Goal: Navigation & Orientation: Find specific page/section

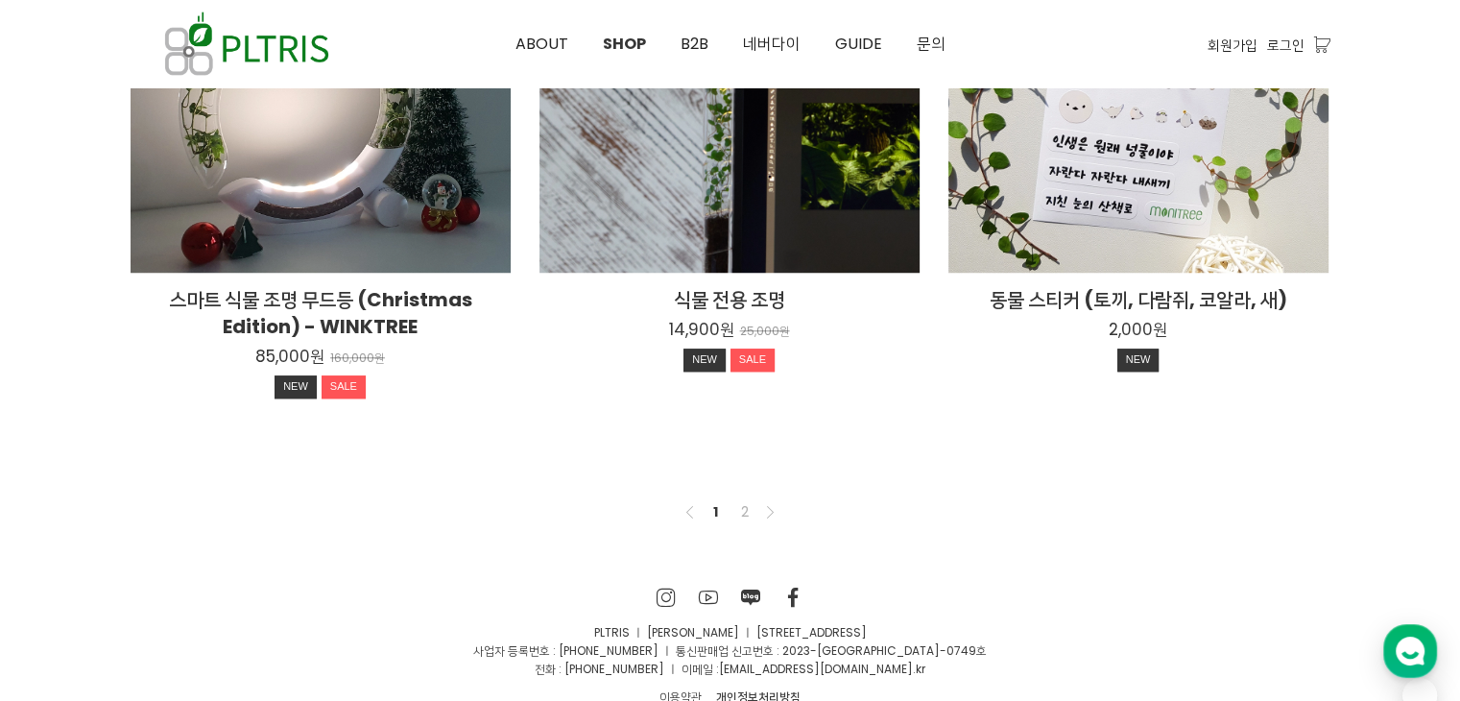
scroll to position [1616, 0]
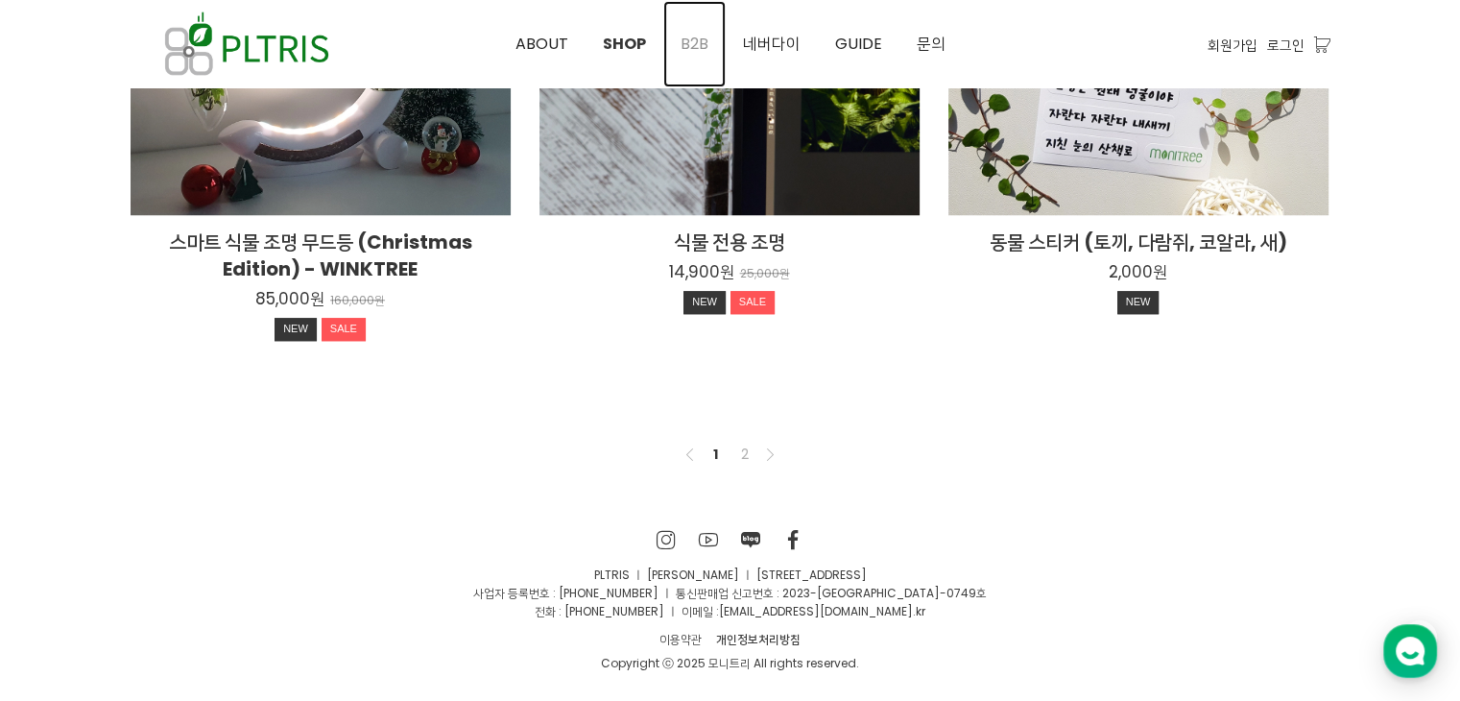
click at [682, 51] on span "B2B" at bounding box center [695, 44] width 28 height 22
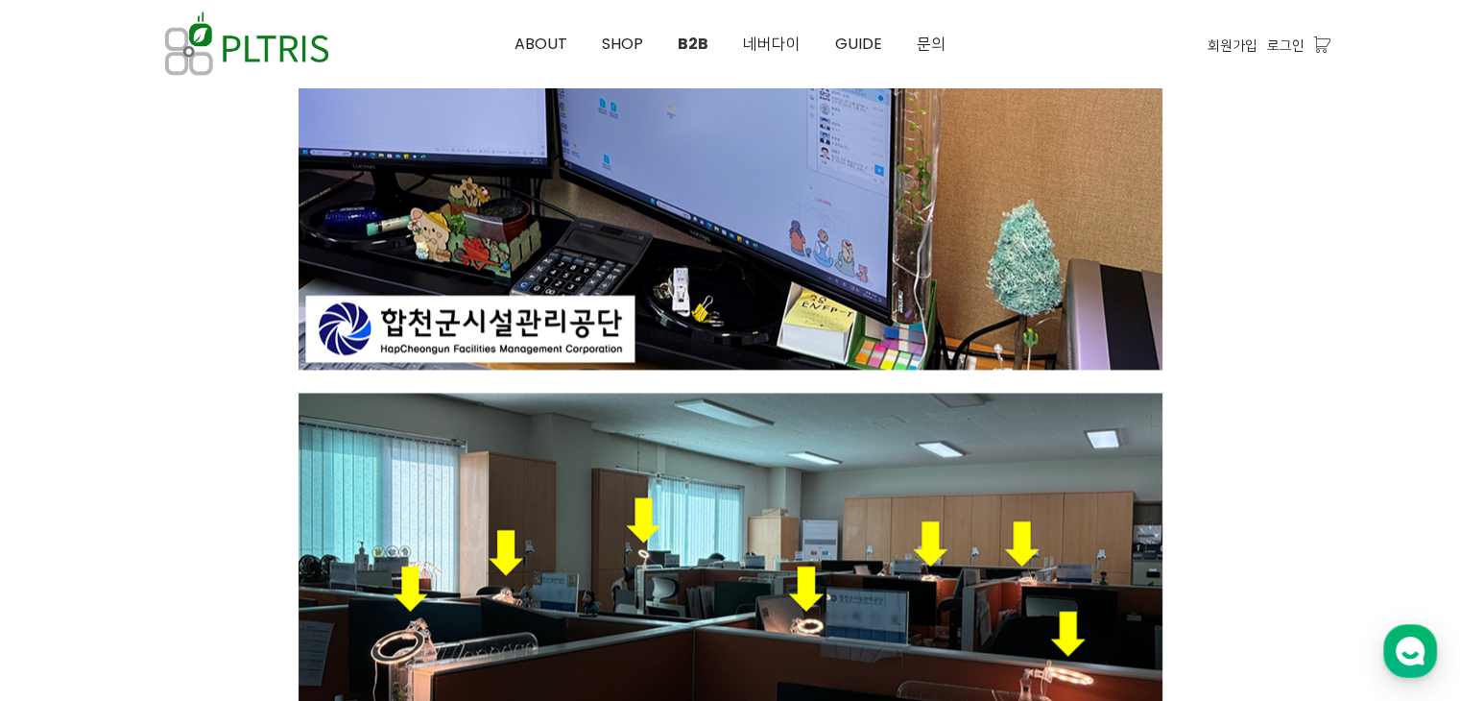
scroll to position [3168, 0]
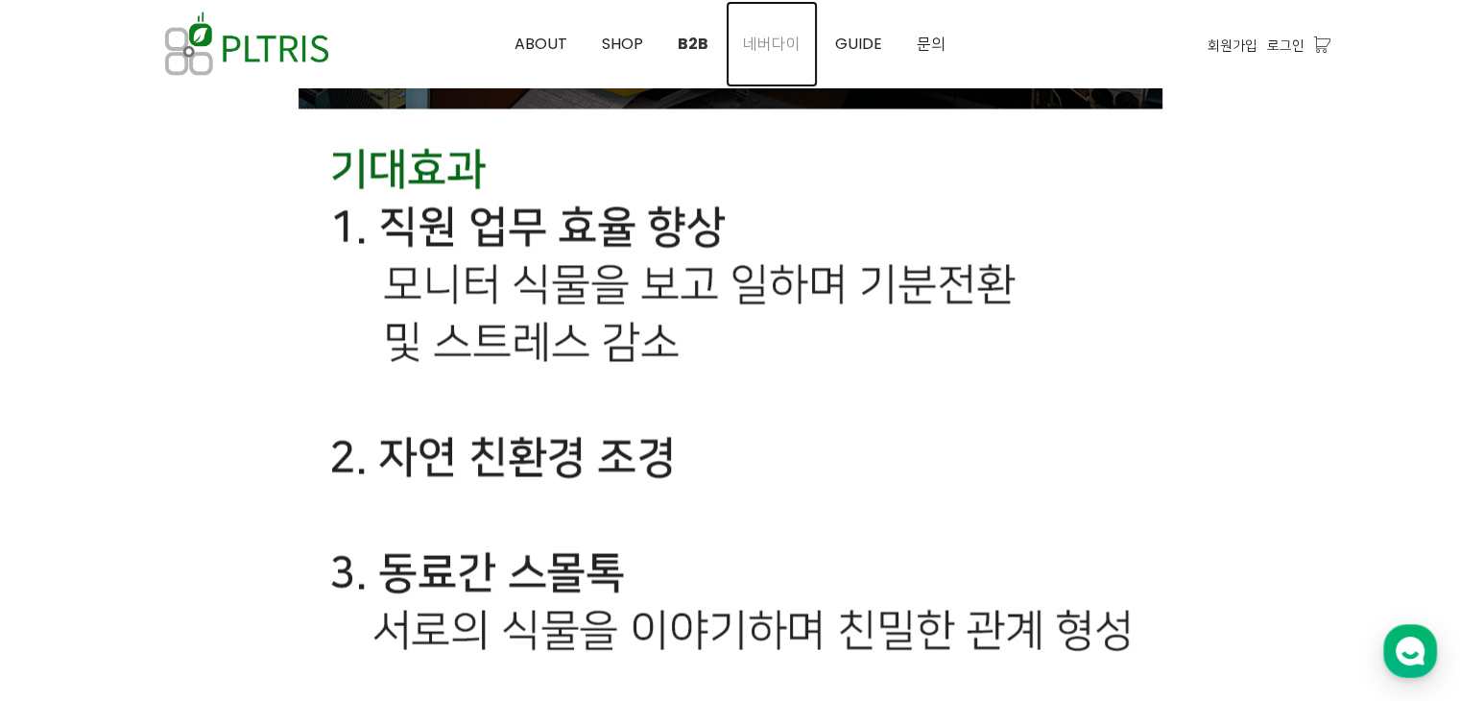
click at [787, 47] on span "네버다이" at bounding box center [772, 44] width 58 height 22
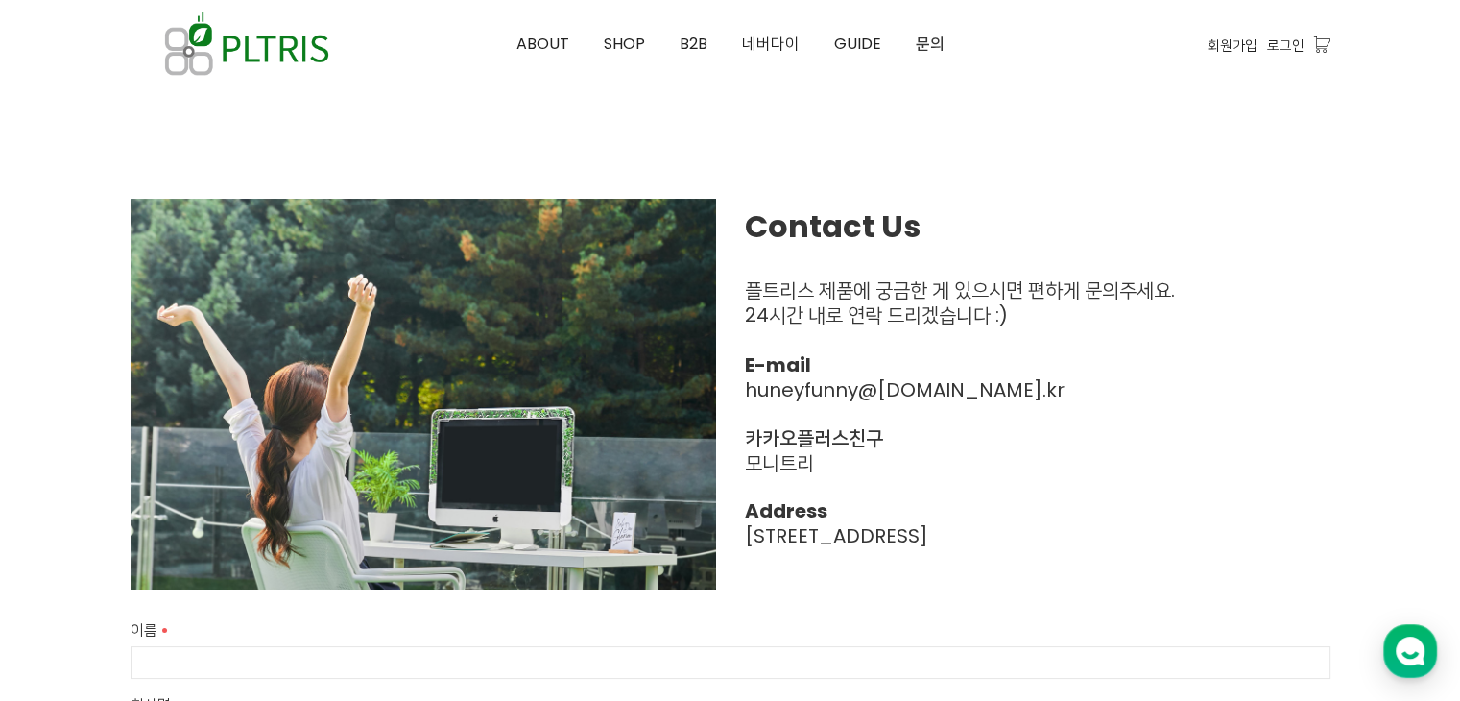
scroll to position [672, 0]
